Goal: Find contact information: Find contact information

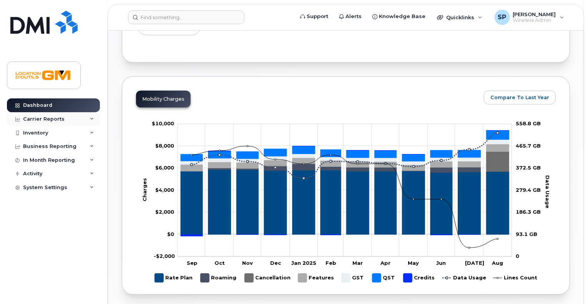
scroll to position [374, 0]
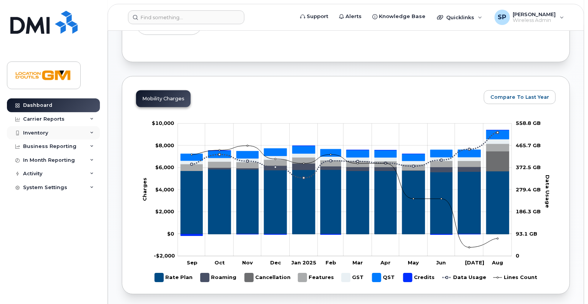
click at [57, 131] on div "Inventory" at bounding box center [53, 133] width 93 height 14
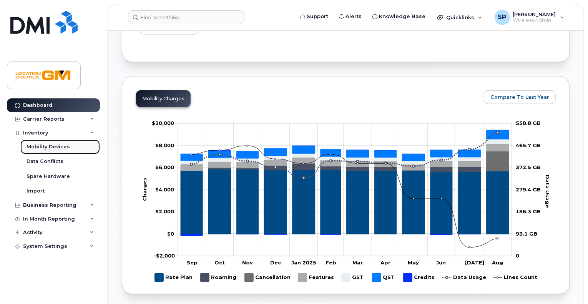
click at [54, 148] on div "Mobility Devices" at bounding box center [48, 146] width 43 height 7
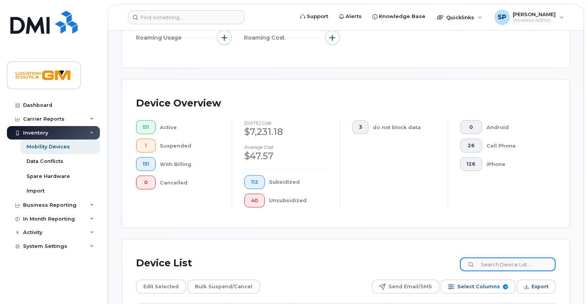
scroll to position [162, 0]
click at [519, 258] on input at bounding box center [508, 264] width 96 height 14
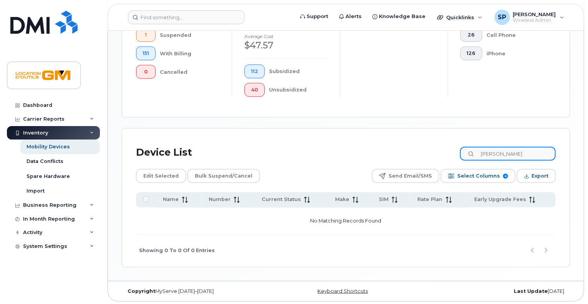
scroll to position [268, 0]
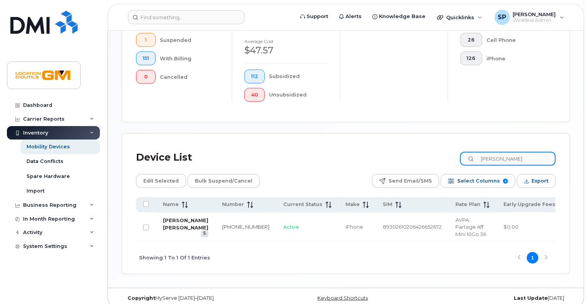
type input "denis"
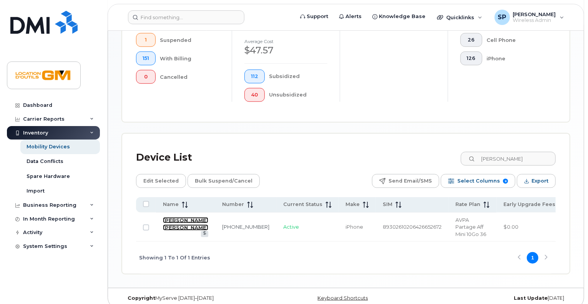
click at [169, 223] on link "[PERSON_NAME] [PERSON_NAME]" at bounding box center [185, 223] width 45 height 13
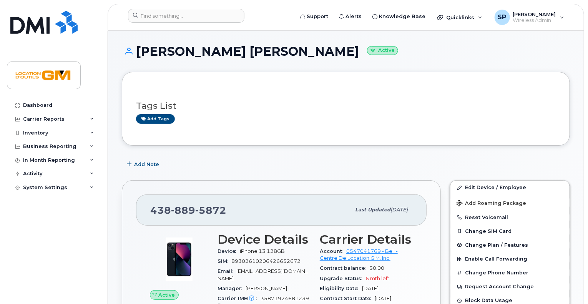
click at [193, 213] on span "889" at bounding box center [183, 211] width 24 height 12
copy span "[PHONE_NUMBER]"
